Goal: Information Seeking & Learning: Find contact information

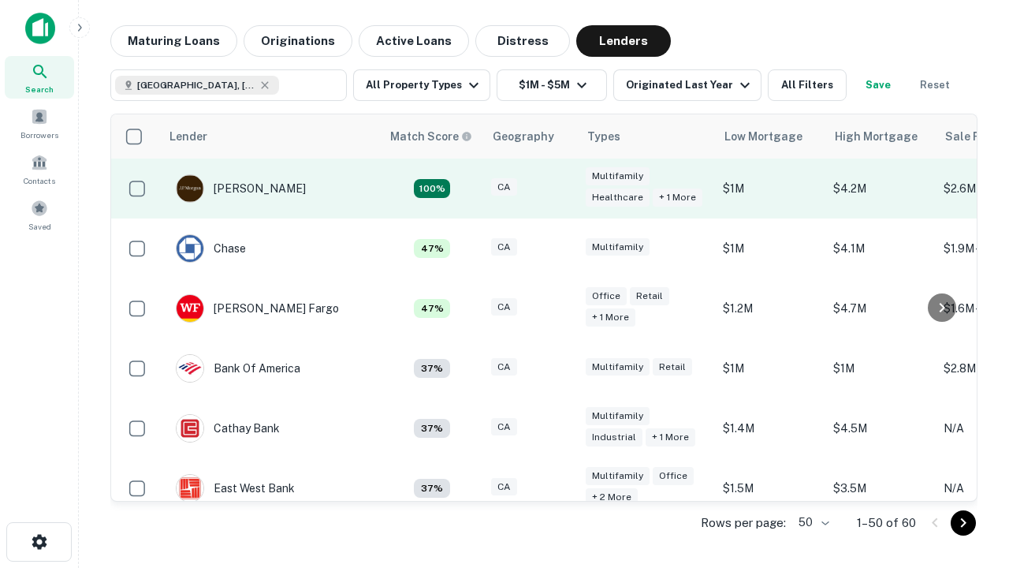
click at [560, 188] on div "CA" at bounding box center [530, 188] width 79 height 21
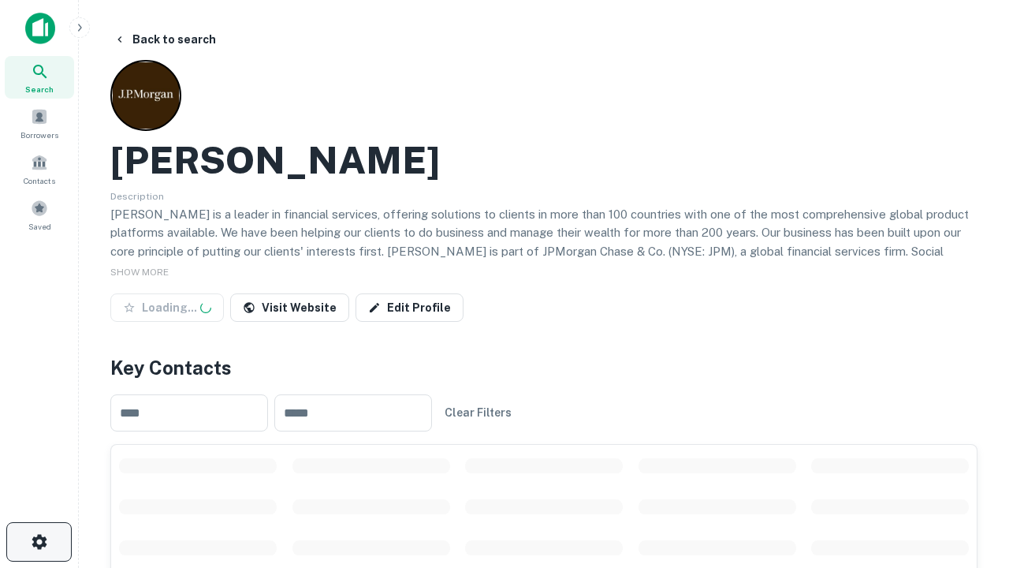
click at [39, 542] on icon "button" at bounding box center [39, 541] width 19 height 19
